Goal: Task Accomplishment & Management: Use online tool/utility

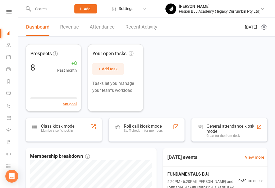
click at [55, 130] on div "Members self check-in" at bounding box center [57, 131] width 33 height 4
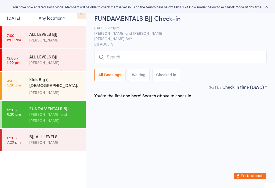
click at [59, 133] on div "BJJ ALL LEVELS" at bounding box center [55, 136] width 52 height 6
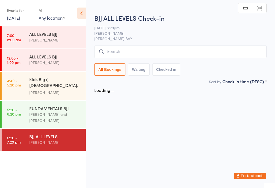
click at [125, 58] on input "search" at bounding box center [180, 51] width 173 height 12
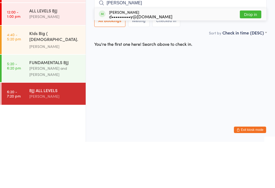
type input "Dave"
click at [256, 56] on button "Drop in" at bounding box center [251, 60] width 22 height 8
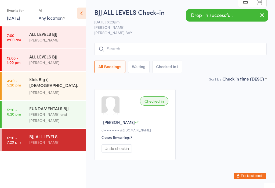
click at [178, 50] on input "search" at bounding box center [180, 49] width 173 height 12
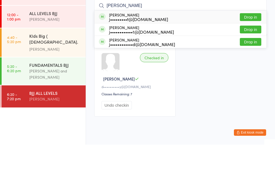
type input "James"
click at [254, 69] on button "Drop in" at bounding box center [251, 73] width 22 height 8
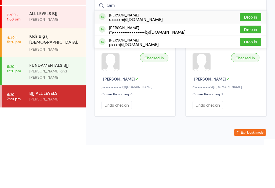
type input "cam"
click at [253, 56] on button "Drop in" at bounding box center [251, 60] width 22 height 8
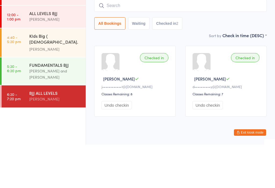
scroll to position [16, 0]
